Goal: Transaction & Acquisition: Purchase product/service

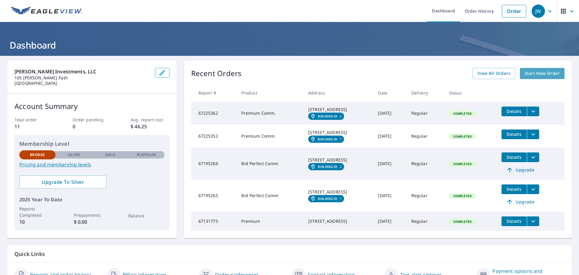
click at [529, 74] on span "Start New Order" at bounding box center [541, 74] width 35 height 8
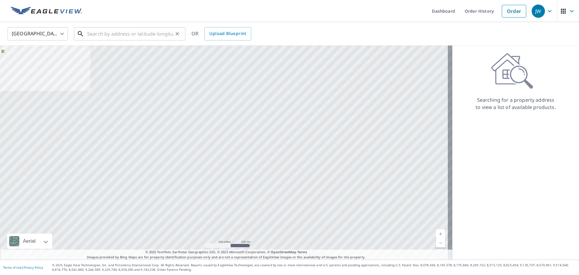
click at [144, 34] on input "text" at bounding box center [130, 33] width 86 height 17
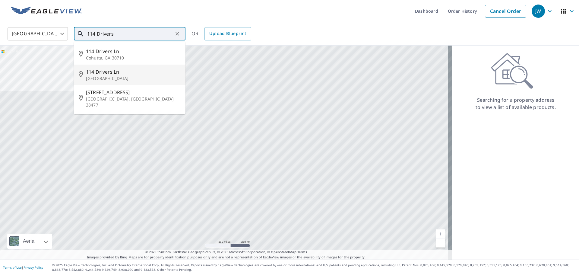
click at [117, 71] on span "114 Drivers Ln" at bounding box center [133, 71] width 95 height 7
type input "[STREET_ADDRESS]"
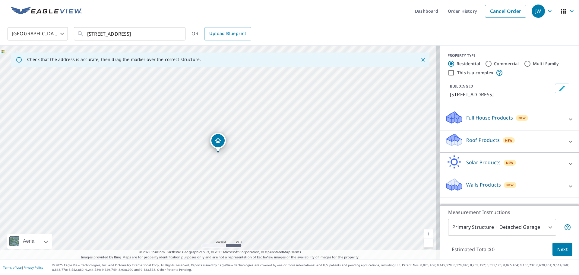
click at [471, 138] on p "Roof Products" at bounding box center [482, 139] width 33 height 7
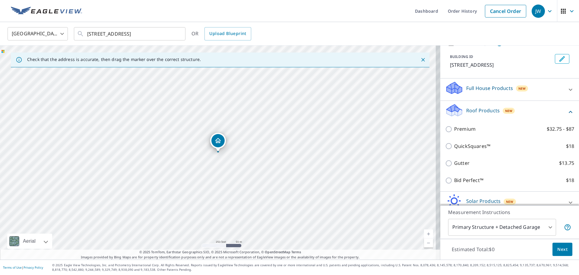
scroll to position [30, 0]
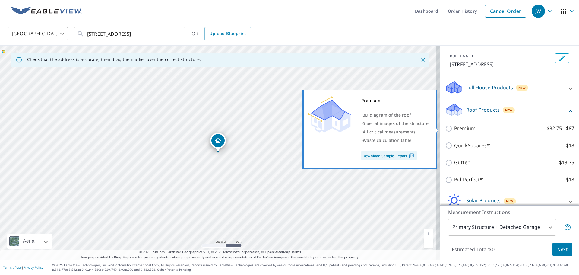
click at [445, 128] on input "Premium $32.75 - $87" at bounding box center [449, 128] width 9 height 7
checkbox input "true"
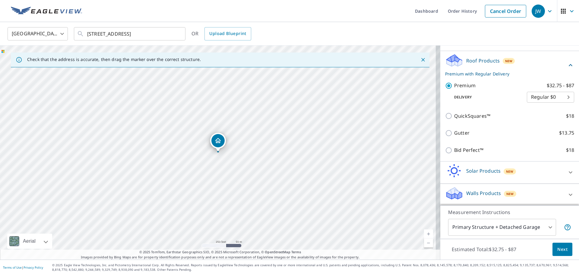
scroll to position [80, 0]
click at [557, 248] on span "Next" at bounding box center [562, 249] width 10 height 8
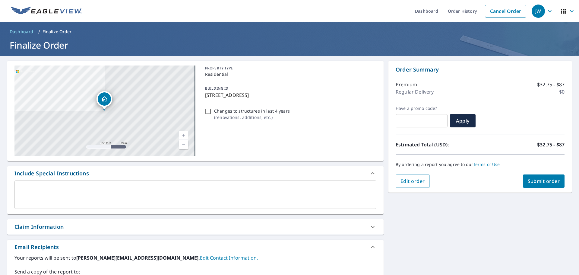
click at [536, 178] on span "Submit order" at bounding box center [543, 181] width 32 height 7
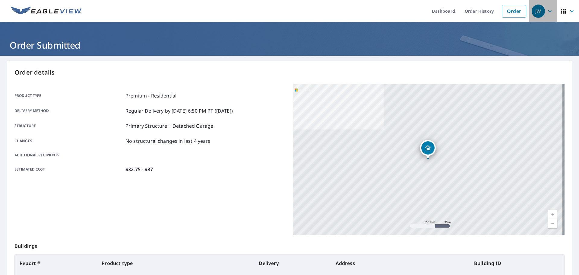
click at [546, 11] on icon "button" at bounding box center [549, 11] width 7 height 7
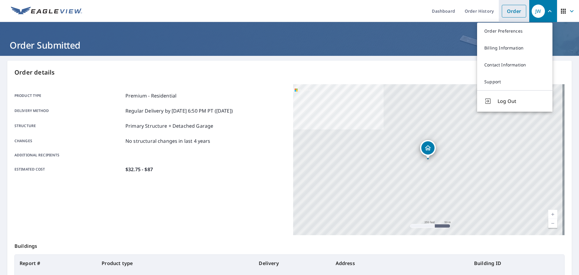
click at [516, 10] on link "Order" at bounding box center [514, 11] width 24 height 13
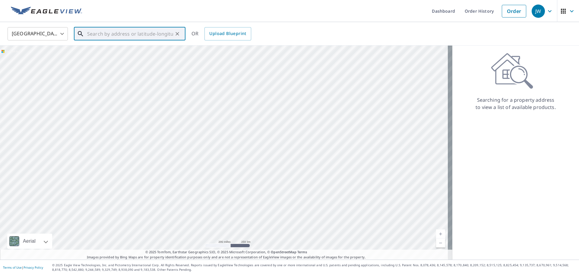
click at [154, 31] on input "text" at bounding box center [130, 33] width 86 height 17
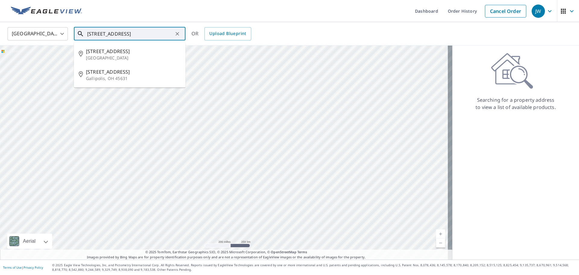
click at [109, 52] on span "[STREET_ADDRESS]" at bounding box center [133, 51] width 95 height 7
type input "[STREET_ADDRESS][PERSON_NAME]"
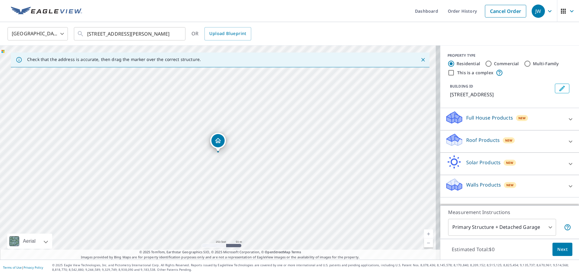
click at [477, 139] on p "Roof Products" at bounding box center [482, 139] width 33 height 7
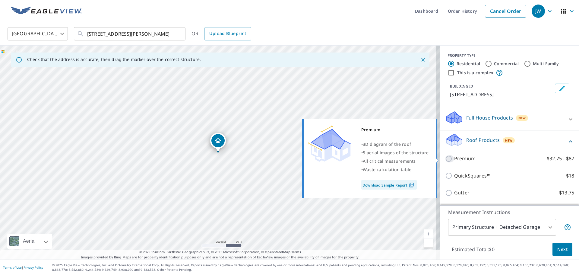
click at [445, 157] on input "Premium $32.75 - $87" at bounding box center [449, 158] width 9 height 7
checkbox input "true"
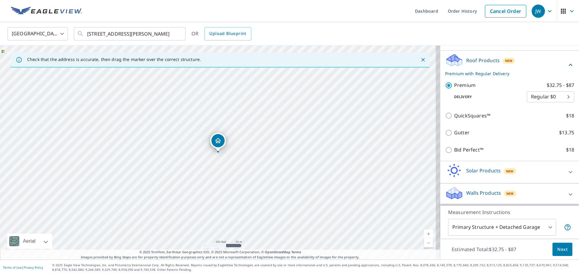
scroll to position [80, 0]
click at [559, 248] on span "Next" at bounding box center [562, 249] width 10 height 8
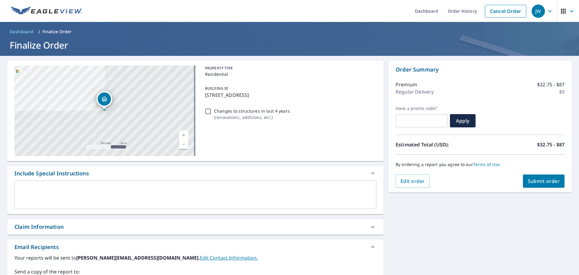
click at [533, 179] on span "Submit order" at bounding box center [543, 181] width 32 height 7
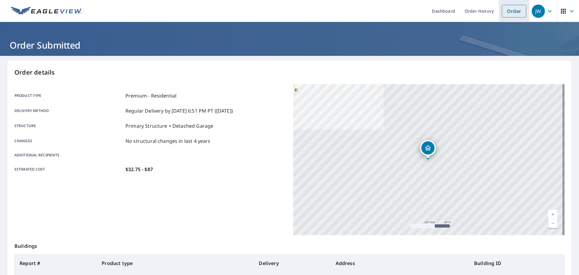
click at [508, 9] on link "Order" at bounding box center [514, 11] width 24 height 13
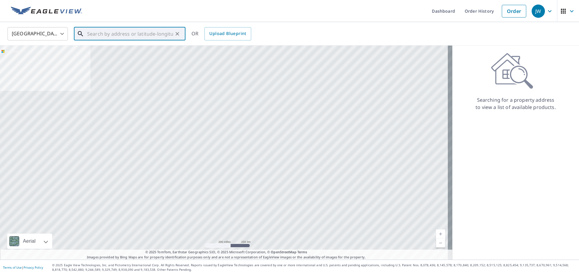
click at [147, 36] on input "text" at bounding box center [130, 33] width 86 height 17
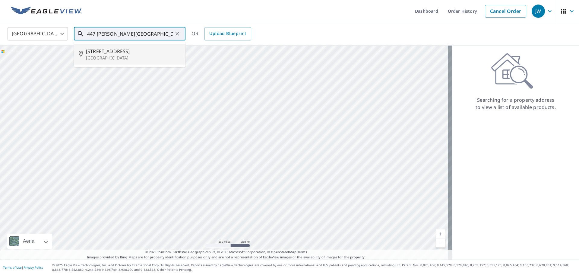
click at [113, 50] on span "[STREET_ADDRESS]" at bounding box center [133, 51] width 95 height 7
type input "[STREET_ADDRESS]"
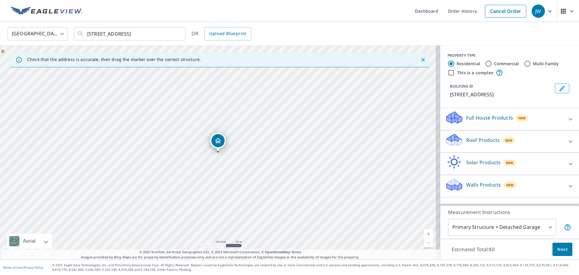
click at [476, 141] on p "Roof Products" at bounding box center [482, 139] width 33 height 7
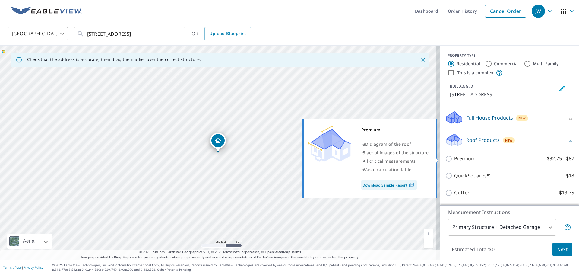
click at [445, 157] on input "Premium $32.75 - $87" at bounding box center [449, 158] width 9 height 7
checkbox input "true"
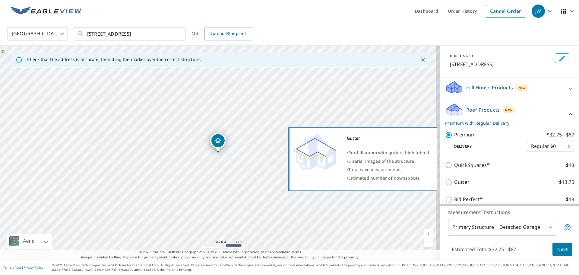
scroll to position [60, 0]
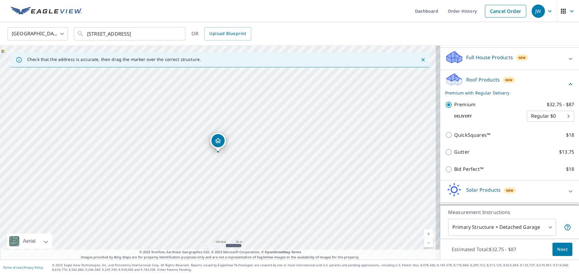
click at [563, 249] on button "Next" at bounding box center [562, 249] width 20 height 14
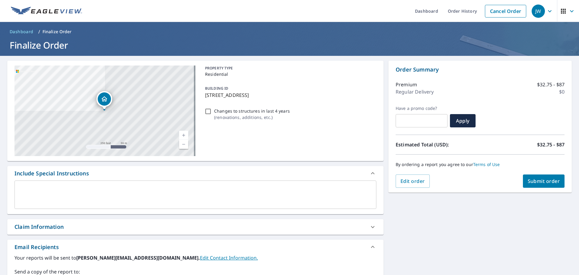
click at [537, 178] on span "Submit order" at bounding box center [543, 181] width 32 height 7
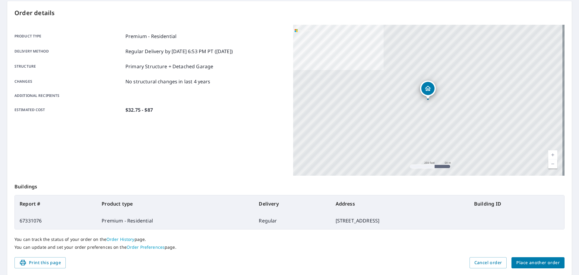
scroll to position [60, 0]
click at [520, 262] on span "Place another order" at bounding box center [537, 262] width 43 height 8
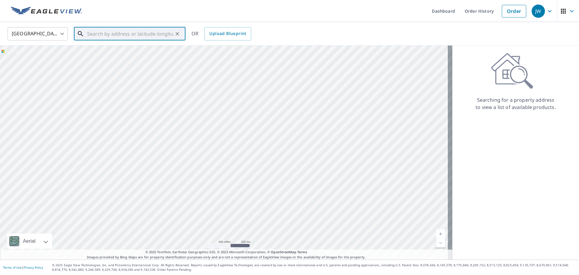
click at [128, 34] on input "text" at bounding box center [130, 33] width 86 height 17
click at [112, 53] on span "727 Trail Dr" at bounding box center [133, 51] width 95 height 7
type input "[STREET_ADDRESS][PERSON_NAME]"
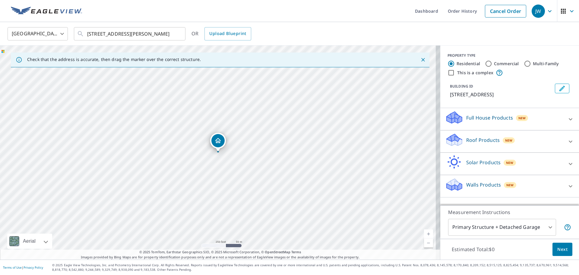
click at [466, 140] on p "Roof Products" at bounding box center [482, 139] width 33 height 7
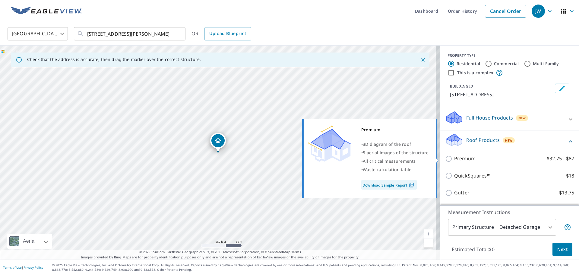
click at [445, 156] on input "Premium $32.75 - $87" at bounding box center [449, 158] width 9 height 7
checkbox input "true"
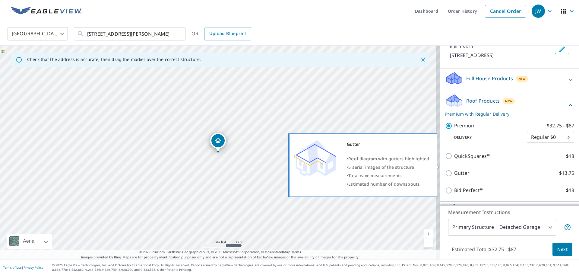
scroll to position [80, 0]
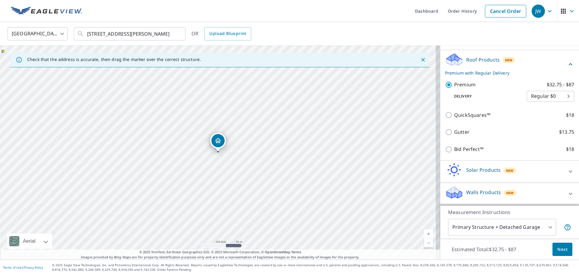
click at [562, 246] on span "Next" at bounding box center [562, 249] width 10 height 8
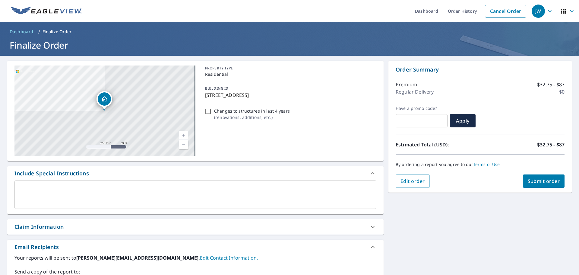
scroll to position [30, 0]
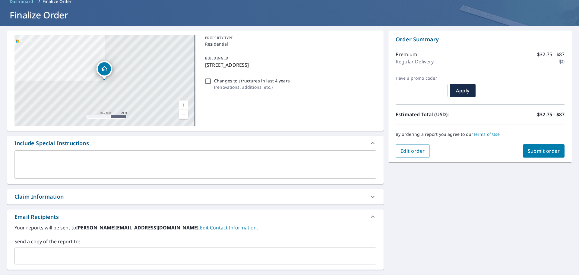
click at [527, 147] on span "Submit order" at bounding box center [543, 150] width 32 height 7
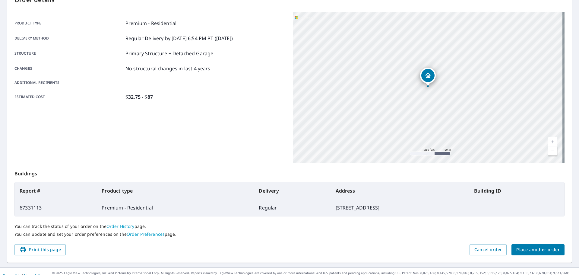
scroll to position [80, 0]
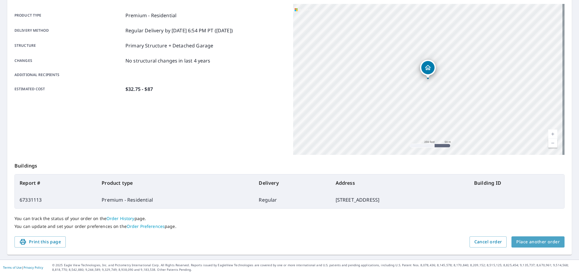
click at [541, 243] on span "Place another order" at bounding box center [537, 242] width 43 height 8
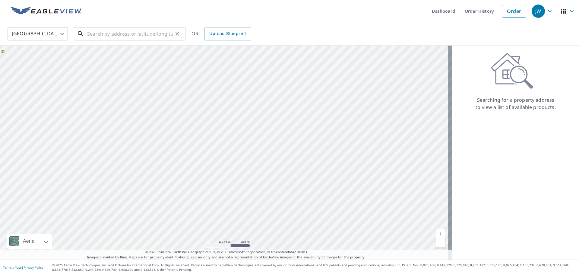
click at [153, 30] on input "text" at bounding box center [130, 33] width 86 height 17
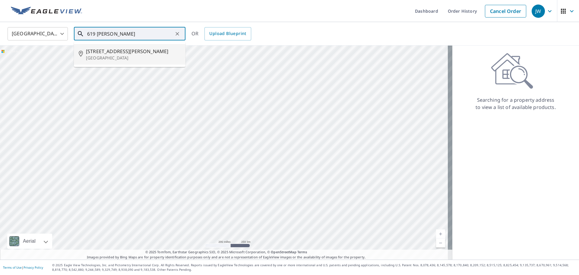
click at [110, 55] on p "[GEOGRAPHIC_DATA]" at bounding box center [133, 58] width 95 height 6
type input "[STREET_ADDRESS][PERSON_NAME]"
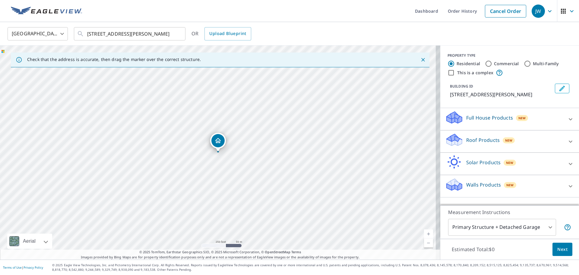
click at [483, 139] on p "Roof Products" at bounding box center [482, 139] width 33 height 7
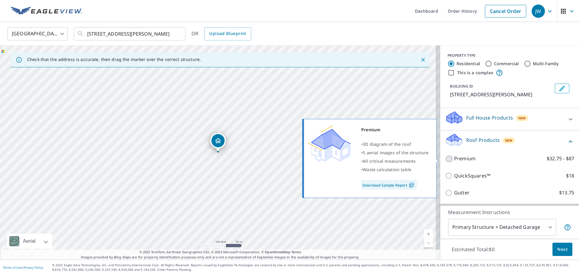
click at [445, 157] on input "Premium $32.75 - $87" at bounding box center [449, 158] width 9 height 7
checkbox input "true"
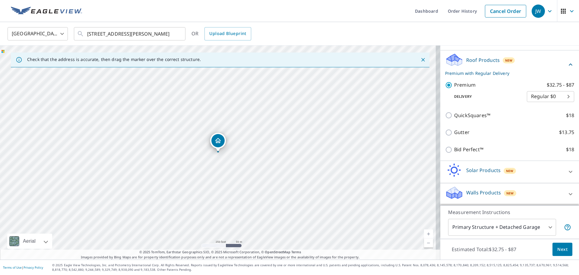
scroll to position [80, 0]
click at [557, 245] on span "Next" at bounding box center [562, 249] width 10 height 8
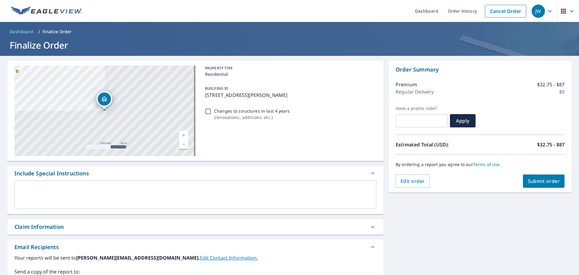
click at [531, 182] on span "Submit order" at bounding box center [543, 181] width 32 height 7
